Goal: Task Accomplishment & Management: Manage account settings

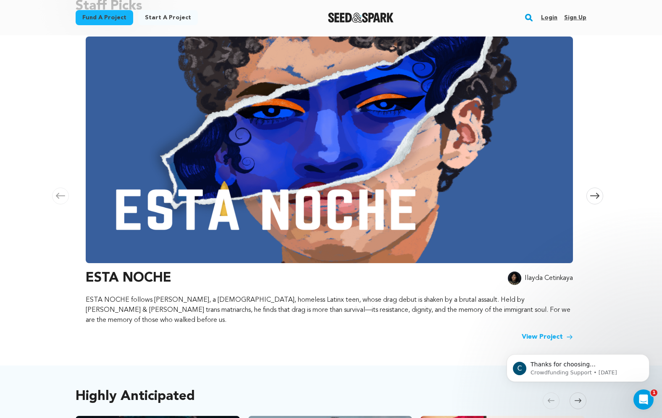
click at [547, 17] on link "Login" at bounding box center [549, 17] width 16 height 13
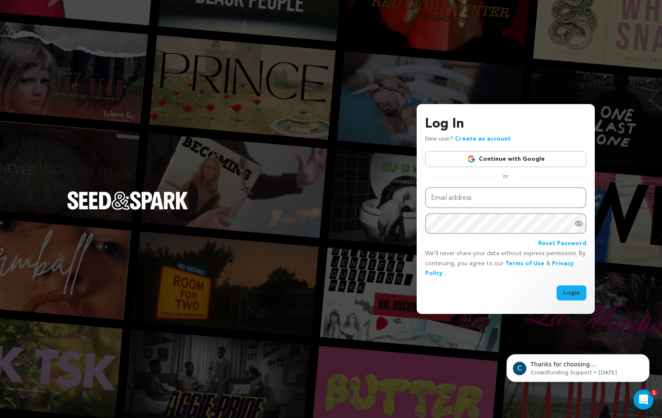
click at [487, 161] on link "Continue with Google" at bounding box center [505, 159] width 161 height 16
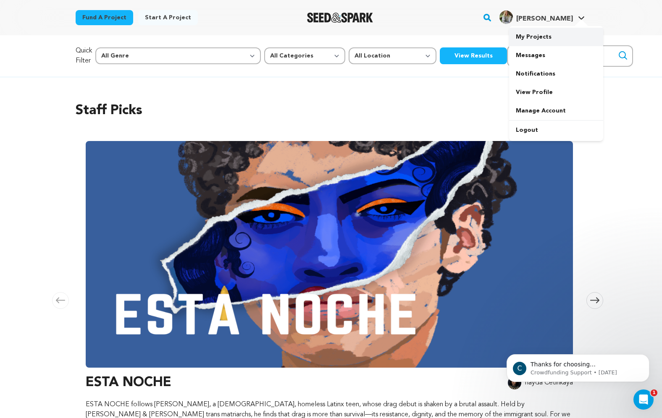
click at [546, 36] on link "My Projects" at bounding box center [556, 37] width 94 height 18
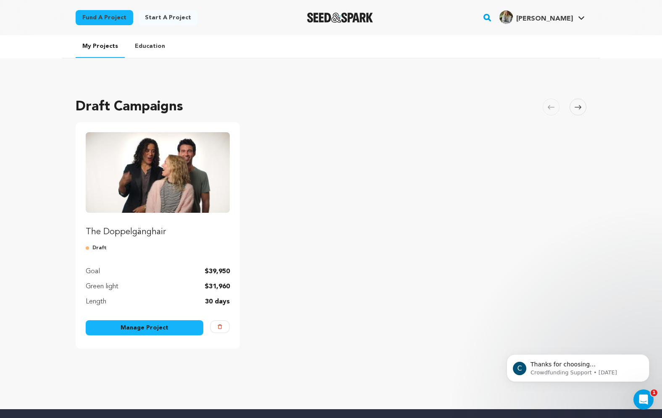
click at [152, 330] on link "Manage Project" at bounding box center [145, 327] width 118 height 15
